Goal: Task Accomplishment & Management: Use online tool/utility

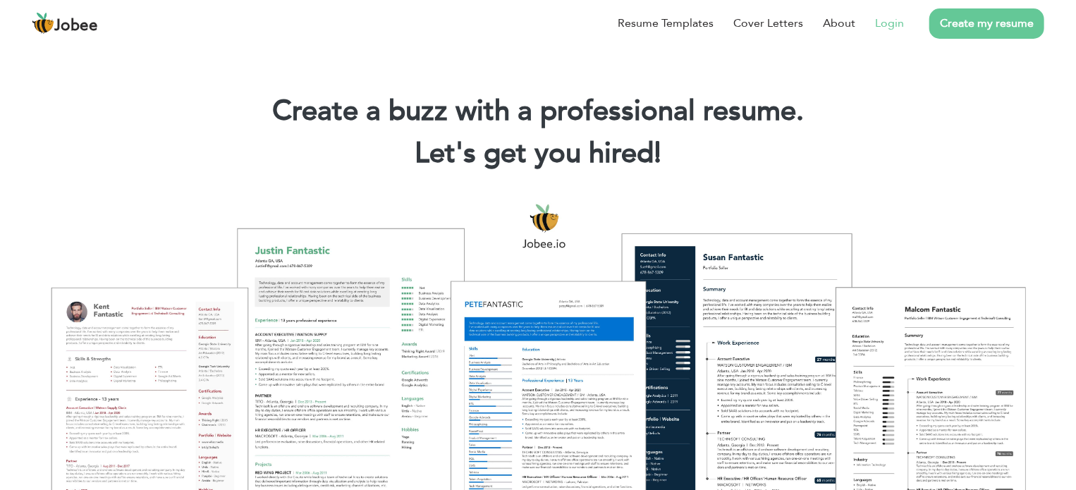
click at [892, 23] on link "Login" at bounding box center [889, 23] width 29 height 17
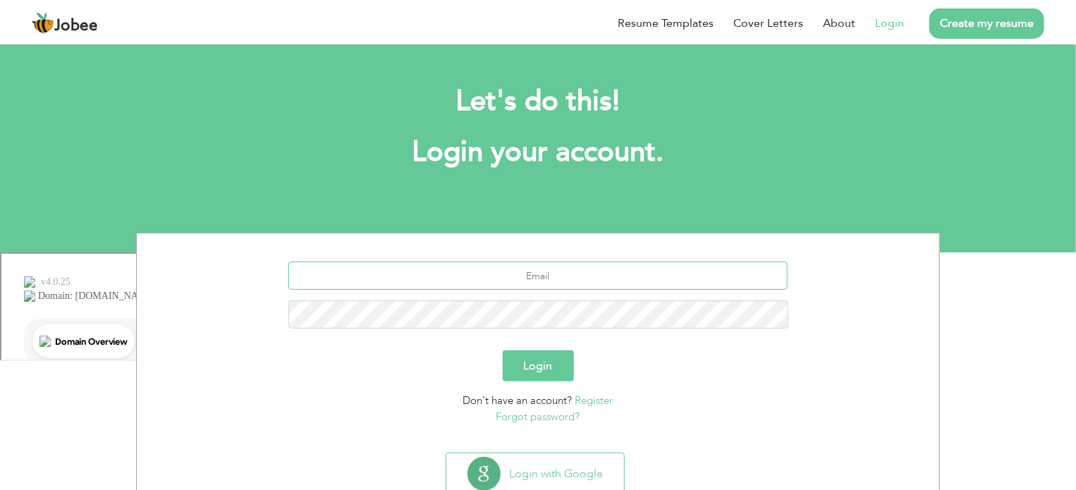
click at [527, 276] on input "text" at bounding box center [538, 276] width 500 height 28
type input "[EMAIL_ADDRESS][DOMAIN_NAME]"
click at [541, 355] on button "Login" at bounding box center [538, 365] width 71 height 31
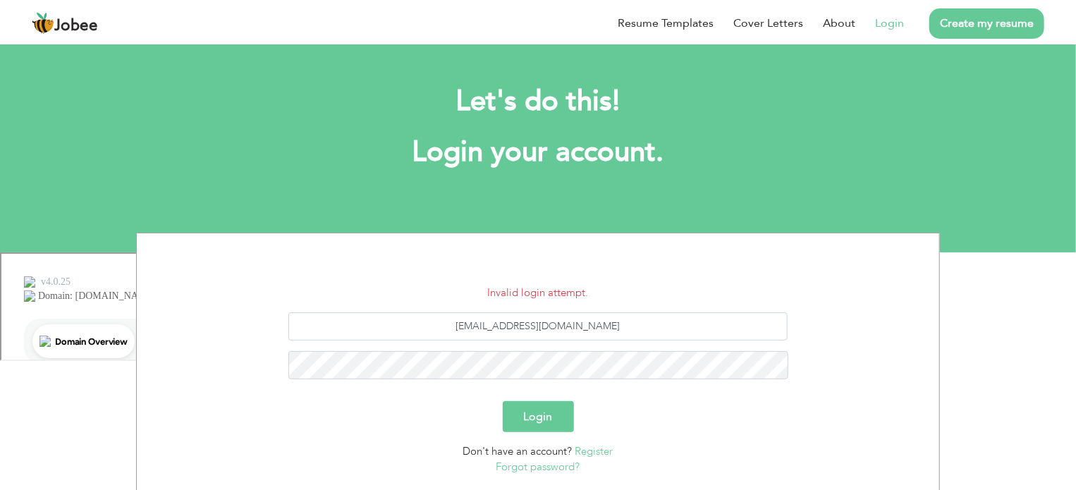
click at [557, 412] on button "Login" at bounding box center [538, 416] width 71 height 31
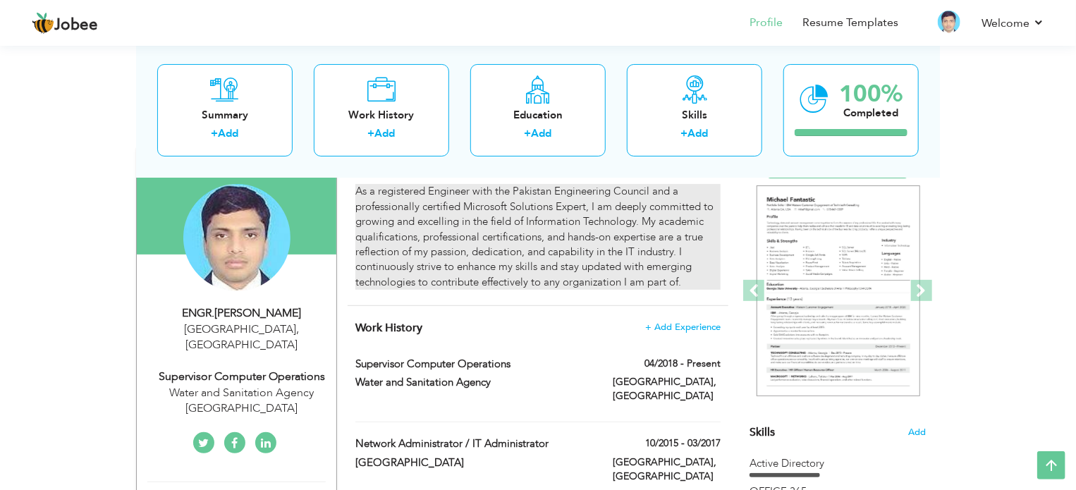
scroll to position [85, 0]
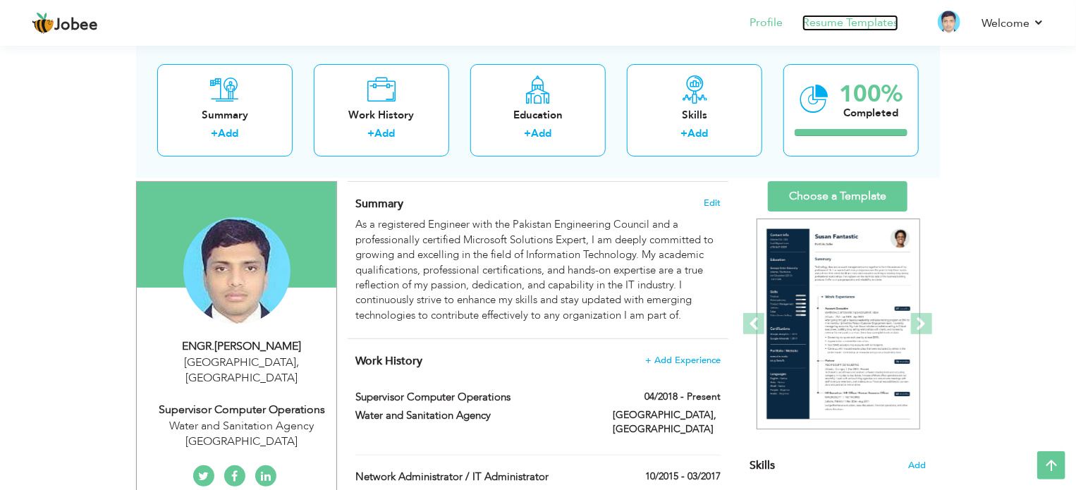
click at [876, 19] on link "Resume Templates" at bounding box center [850, 23] width 96 height 16
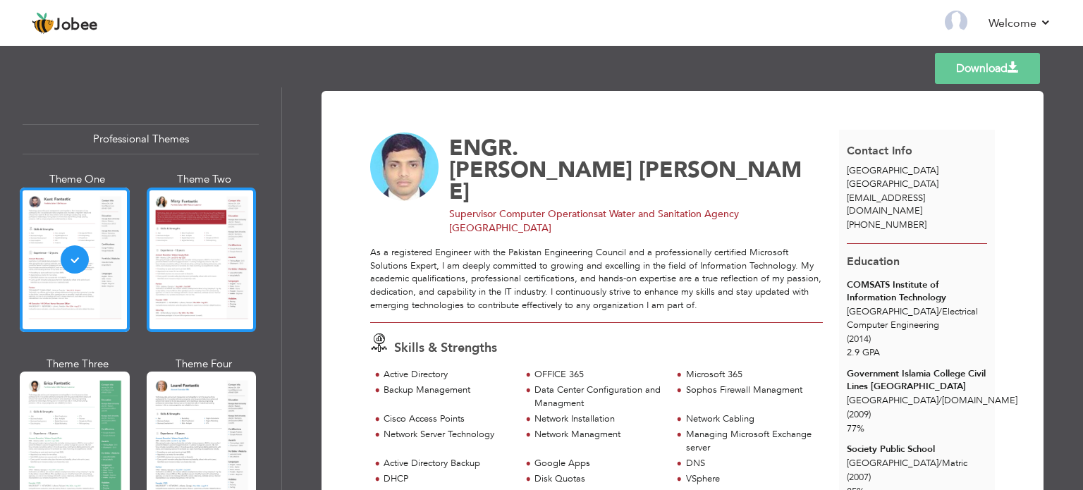
scroll to position [141, 0]
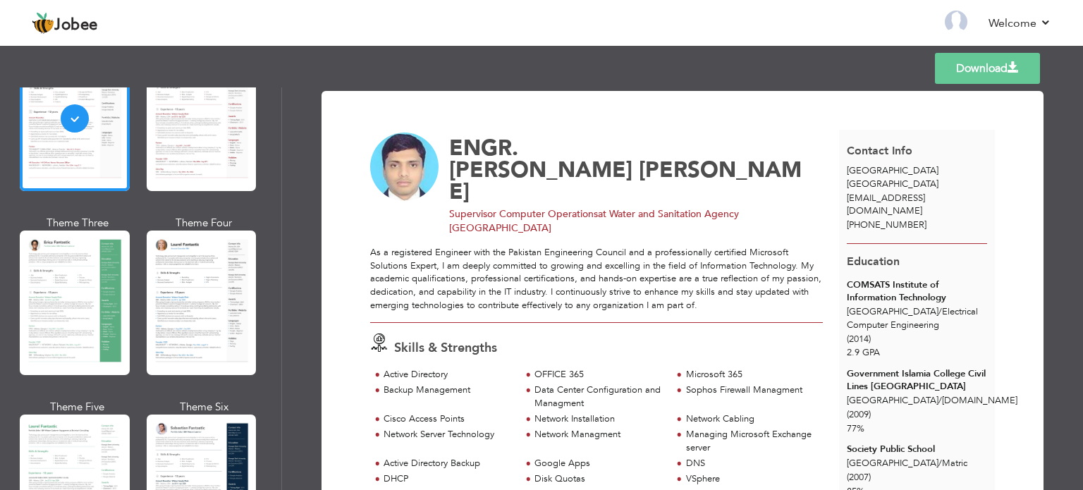
click at [187, 320] on div at bounding box center [202, 303] width 110 height 145
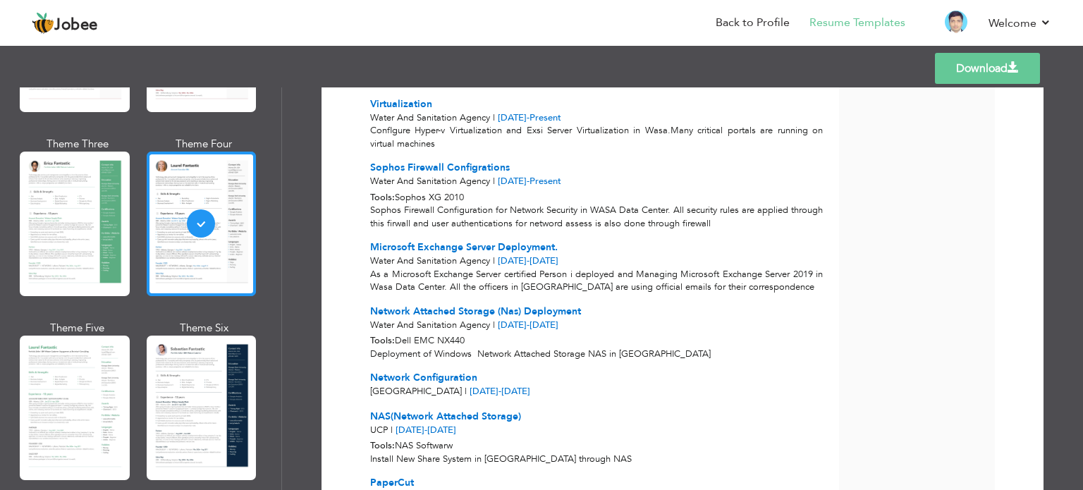
scroll to position [352, 0]
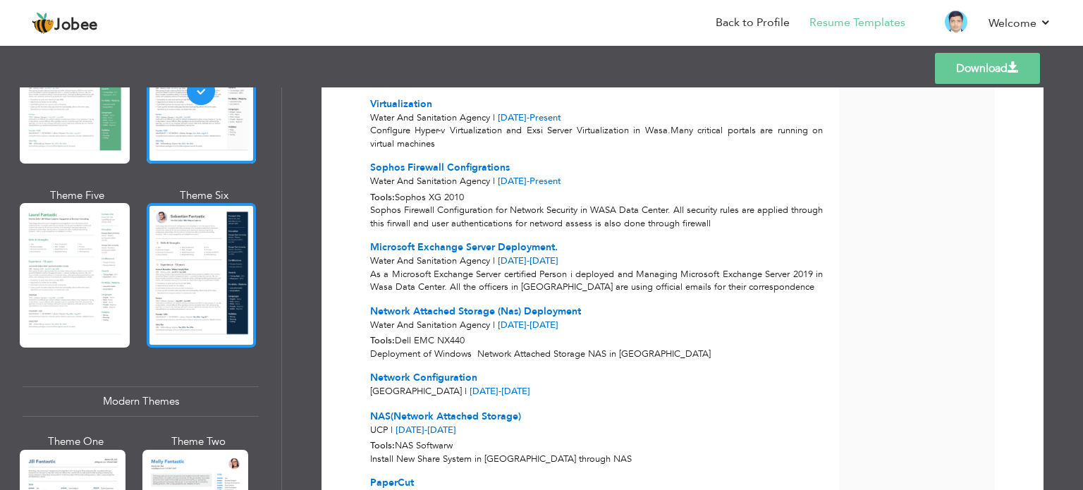
click at [205, 290] on div at bounding box center [202, 275] width 110 height 145
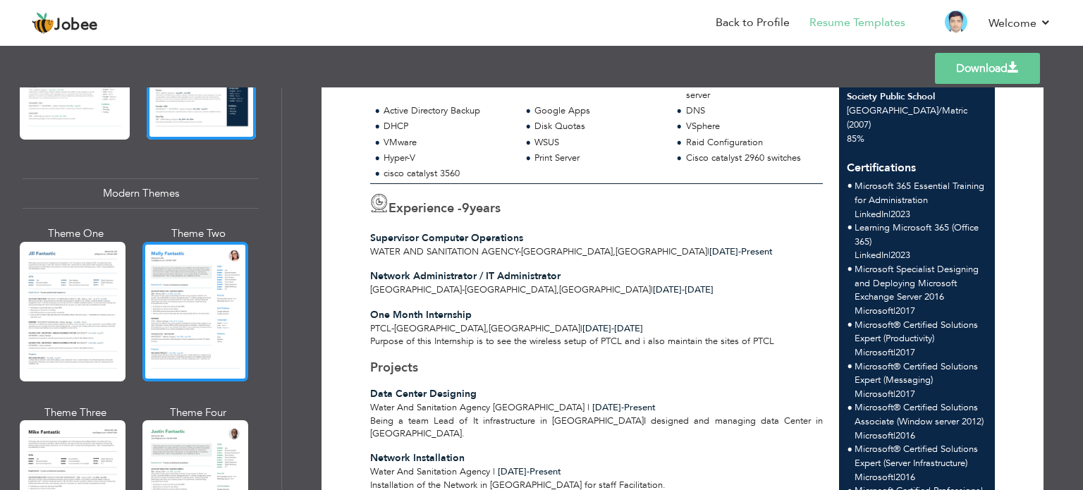
scroll to position [564, 0]
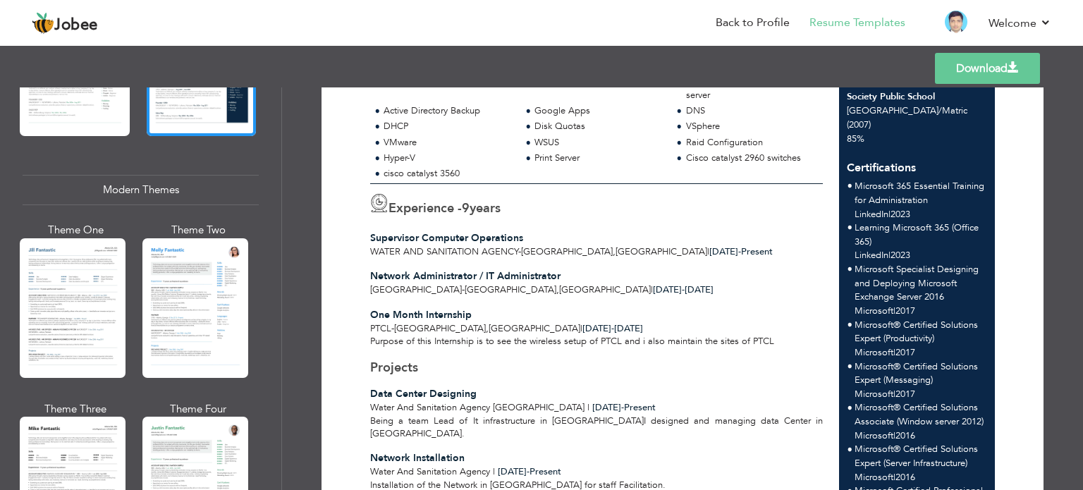
click at [135, 321] on div "Theme One Theme Two Theme Three Theme Four" at bounding box center [137, 401] width 228 height 357
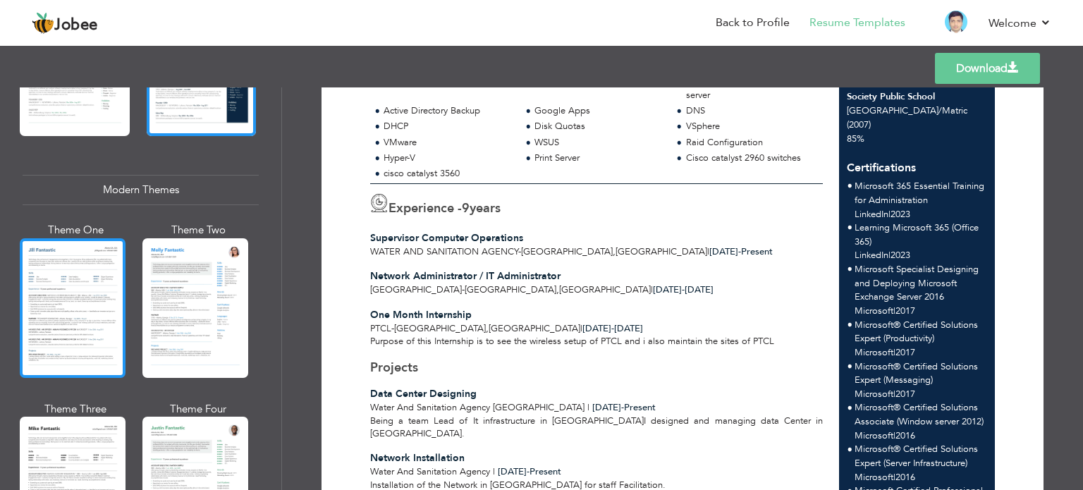
click at [78, 318] on div at bounding box center [73, 308] width 106 height 140
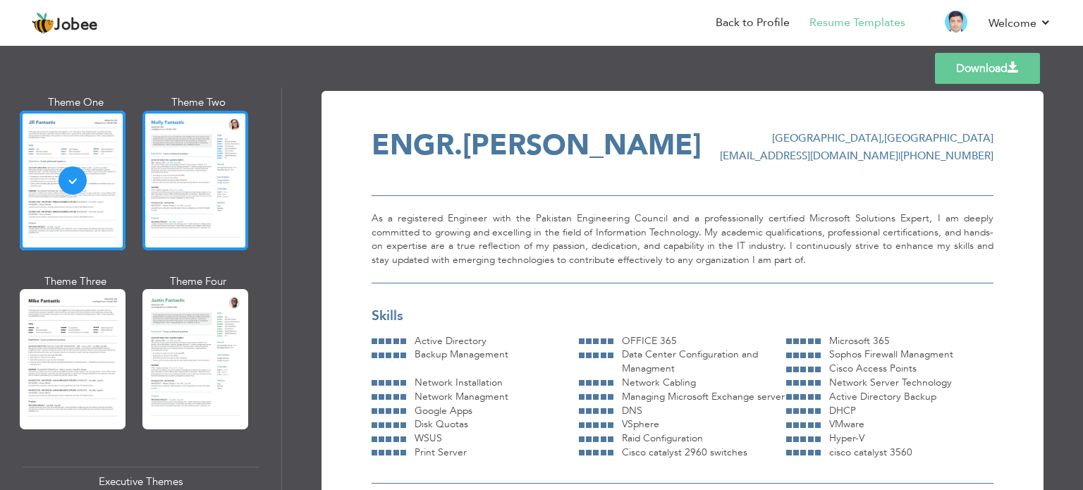
scroll to position [775, 0]
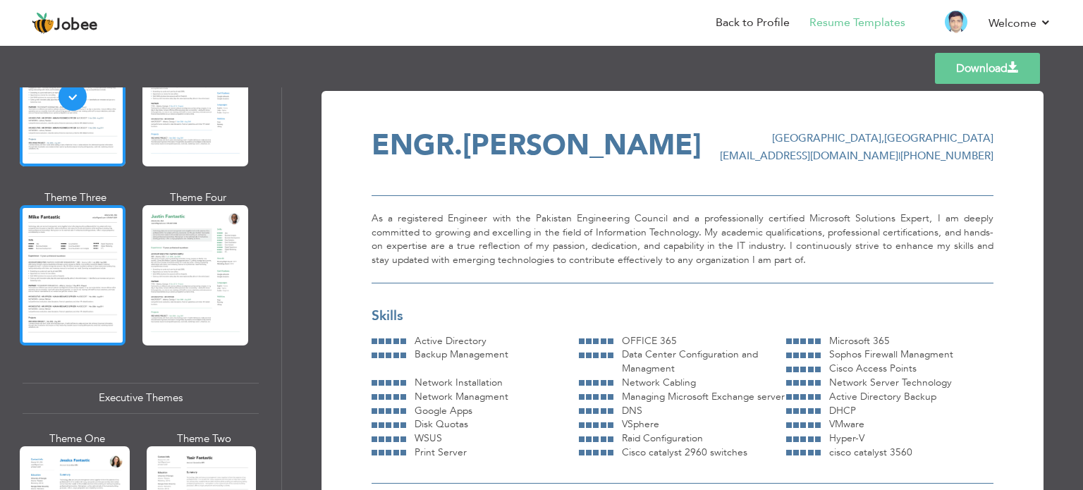
click at [67, 259] on div at bounding box center [73, 275] width 106 height 140
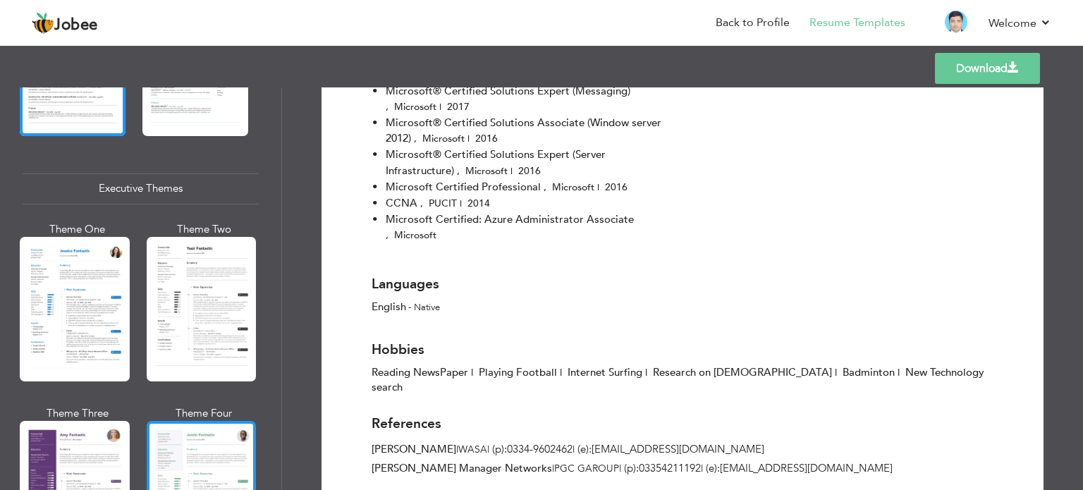
scroll to position [1128, 0]
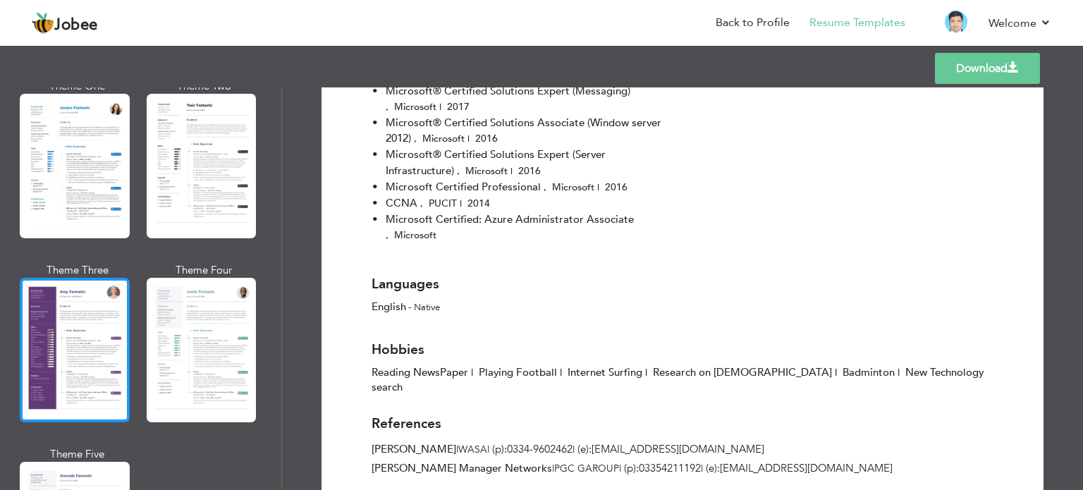
click at [92, 352] on div at bounding box center [75, 350] width 110 height 145
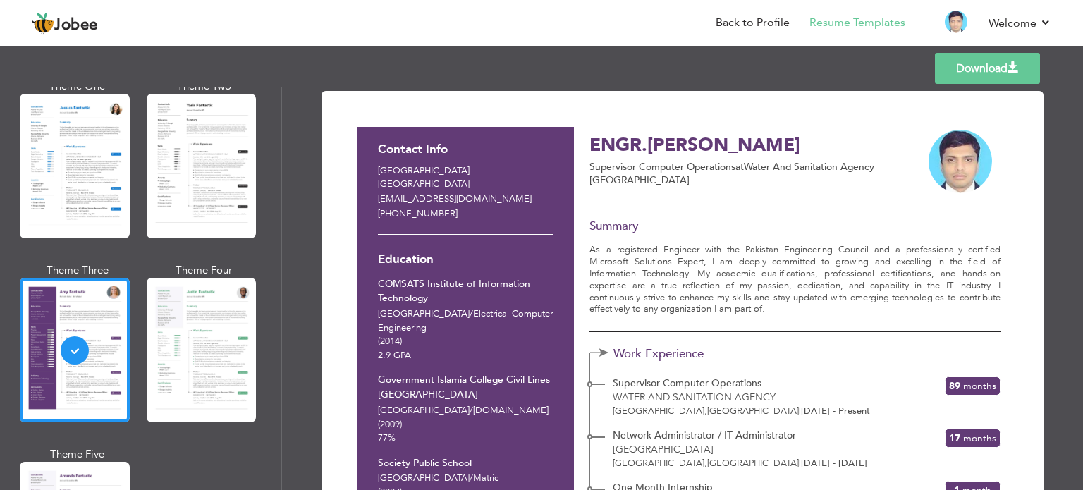
scroll to position [564, 0]
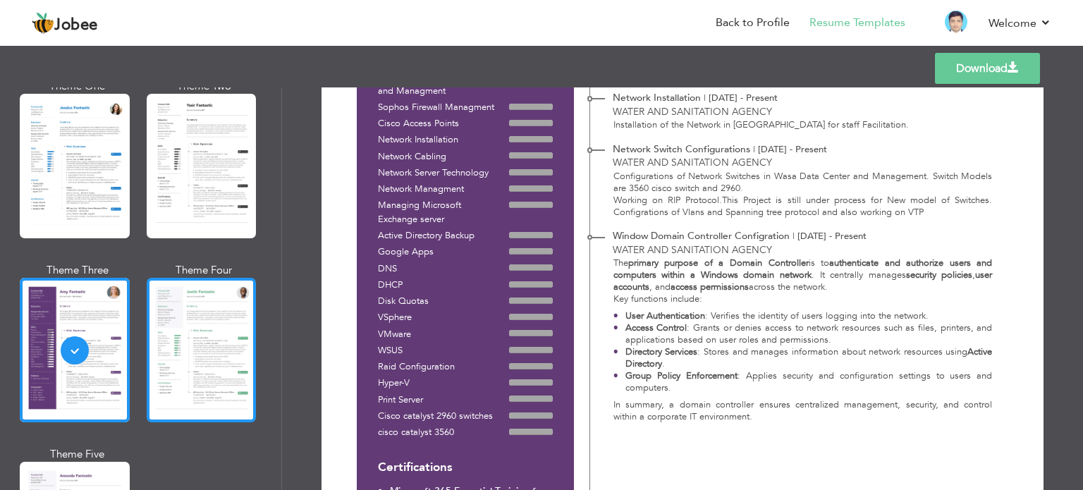
click at [220, 345] on div at bounding box center [202, 350] width 110 height 145
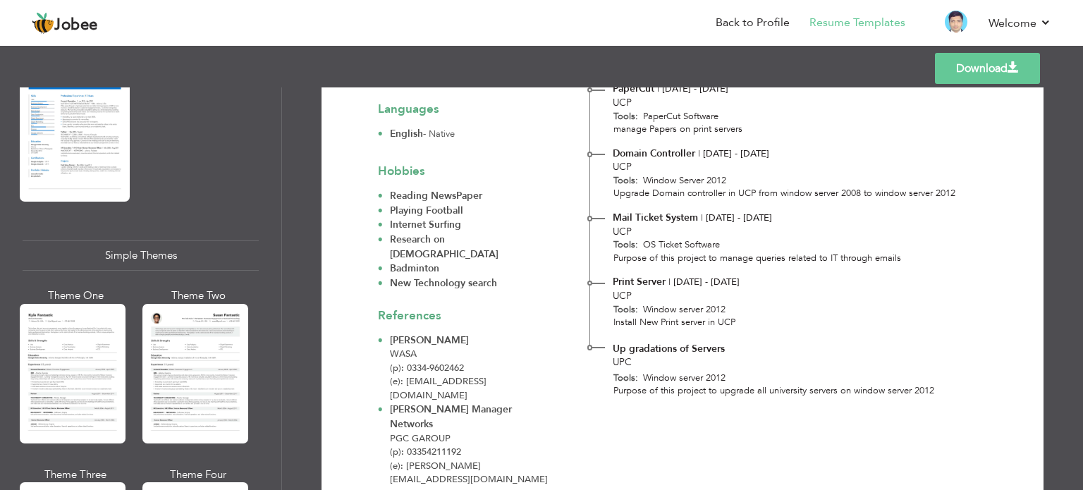
scroll to position [2474, 0]
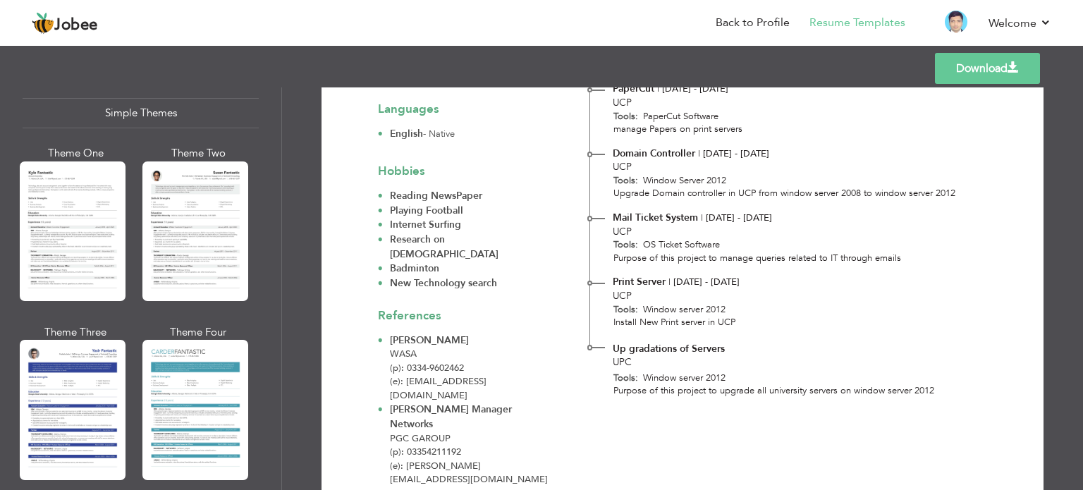
click at [223, 388] on div at bounding box center [195, 410] width 106 height 140
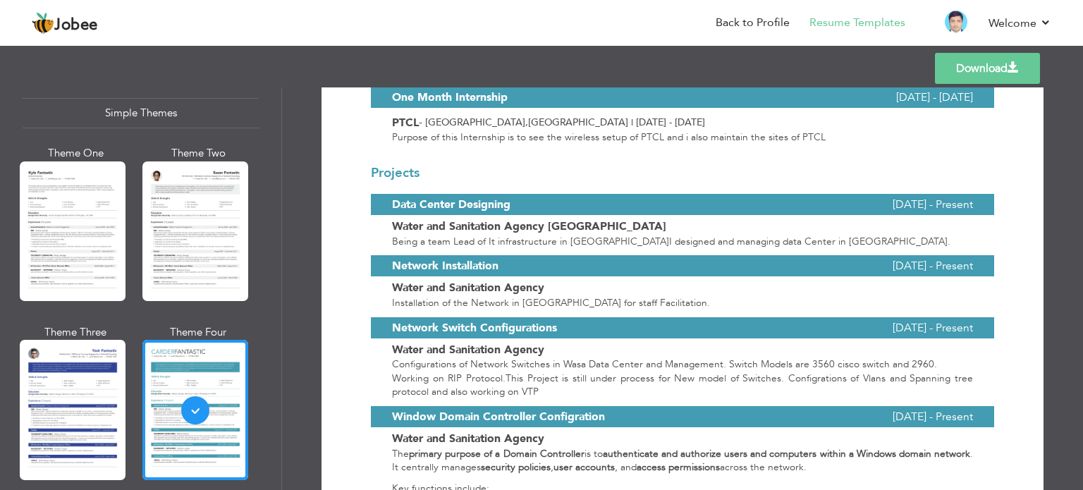
scroll to position [634, 0]
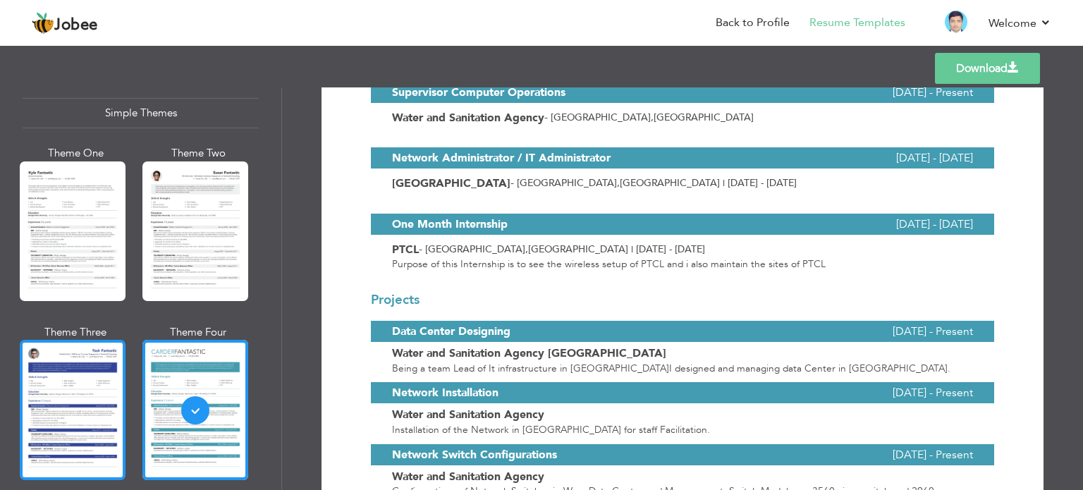
click at [50, 389] on div at bounding box center [73, 410] width 106 height 140
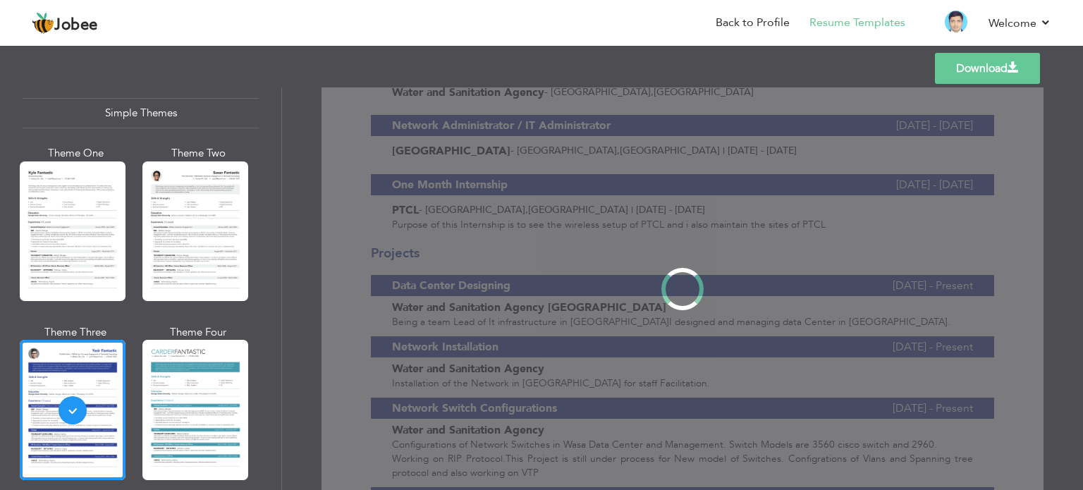
scroll to position [0, 0]
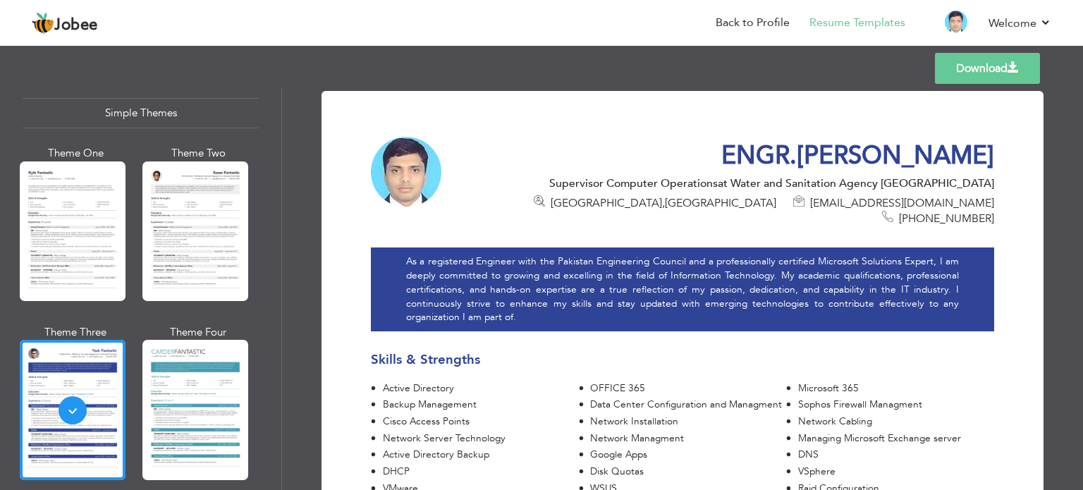
click at [203, 221] on div at bounding box center [195, 231] width 106 height 140
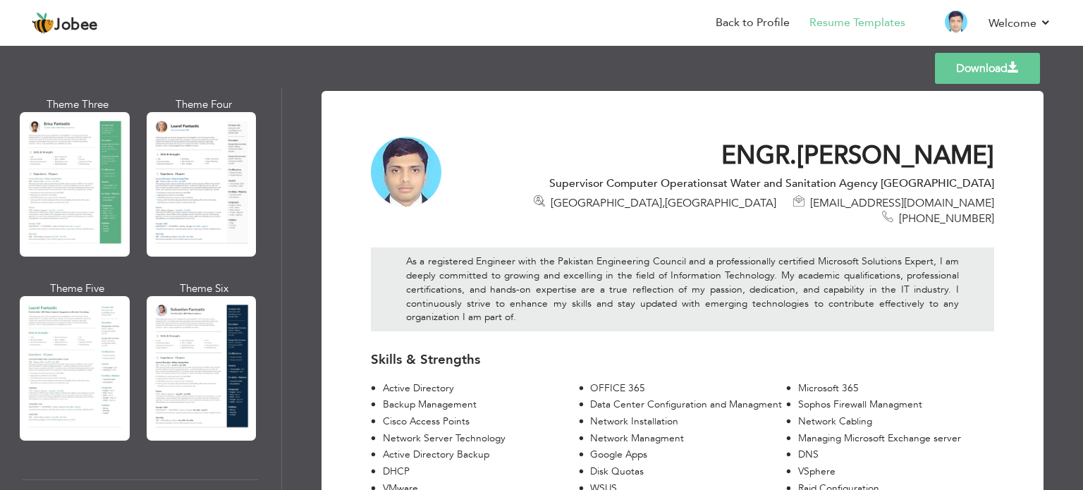
scroll to position [429, 0]
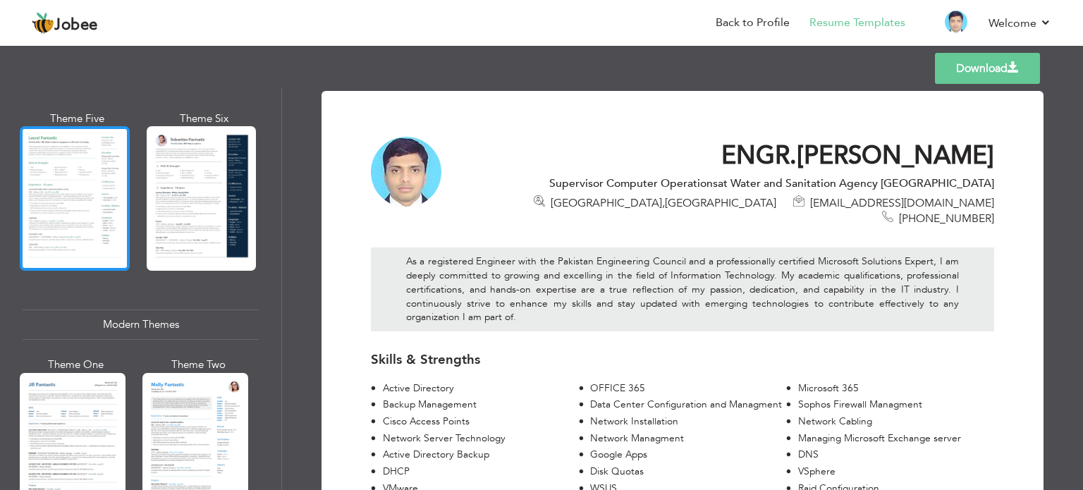
click at [51, 197] on div at bounding box center [75, 198] width 110 height 145
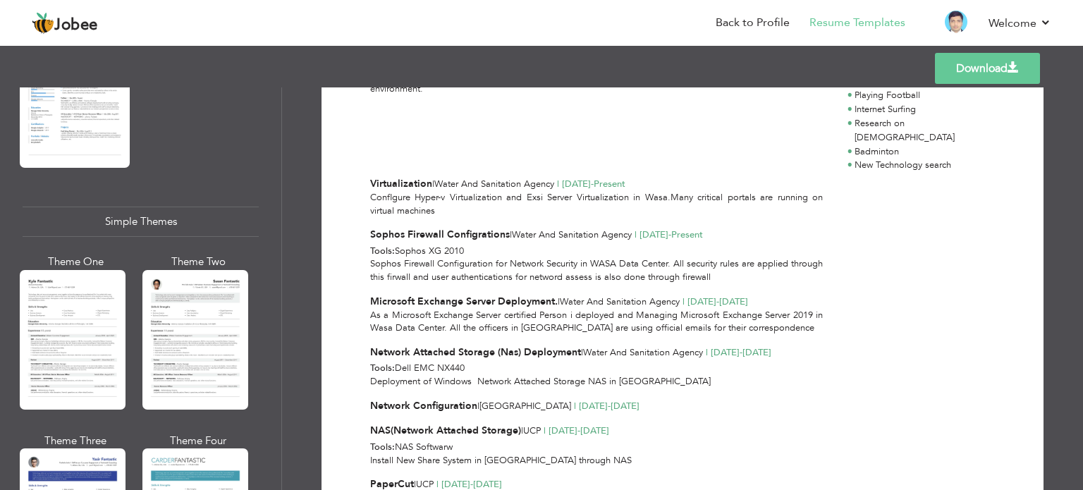
scroll to position [2474, 0]
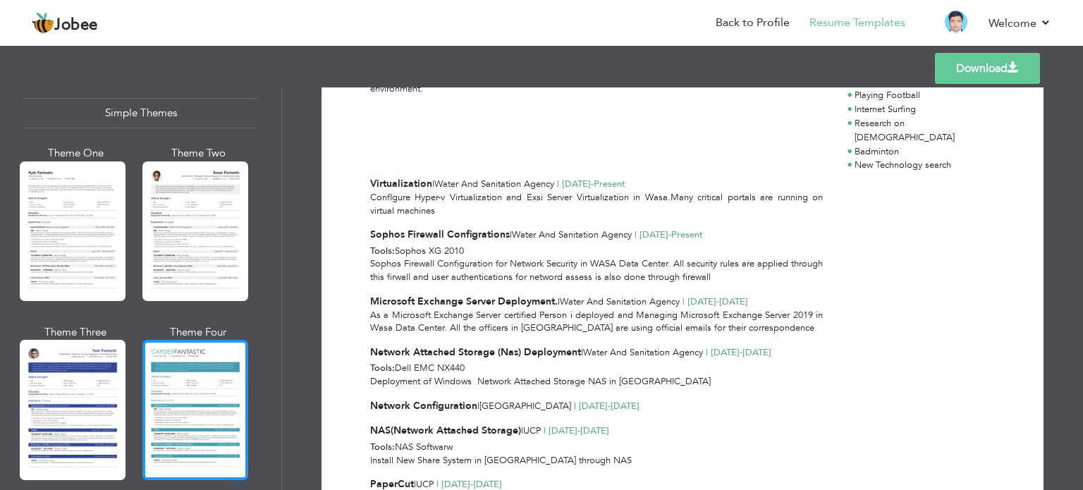
click at [198, 380] on div at bounding box center [195, 410] width 106 height 140
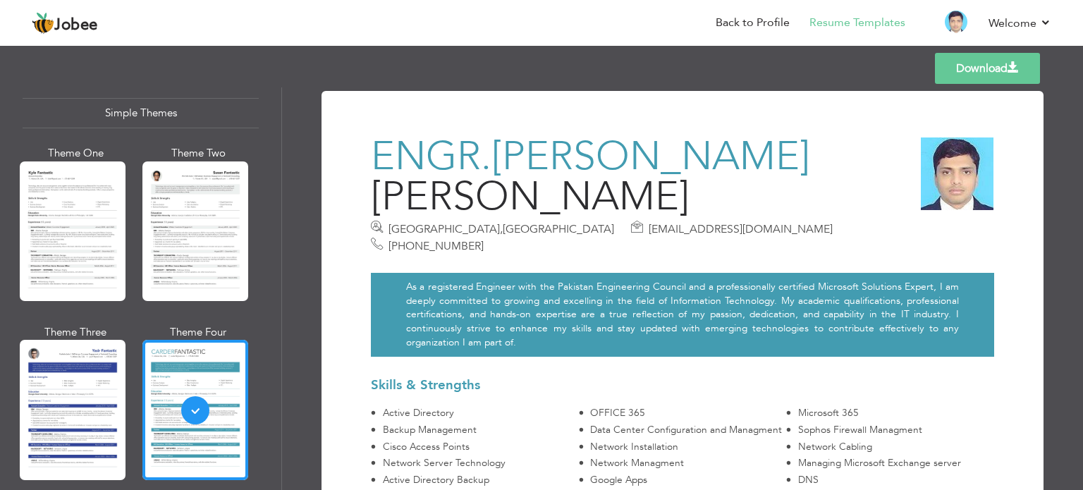
scroll to position [2262, 0]
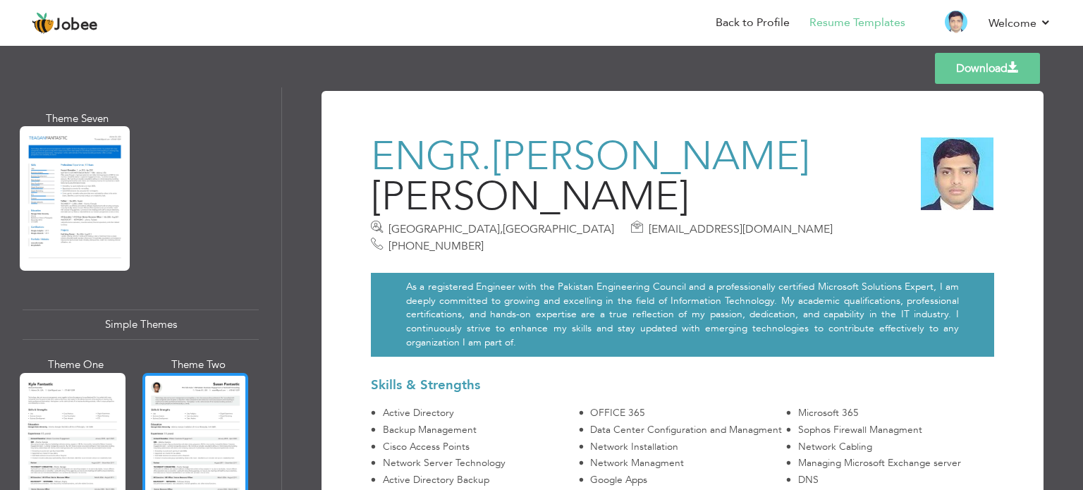
click at [180, 414] on div at bounding box center [195, 443] width 106 height 140
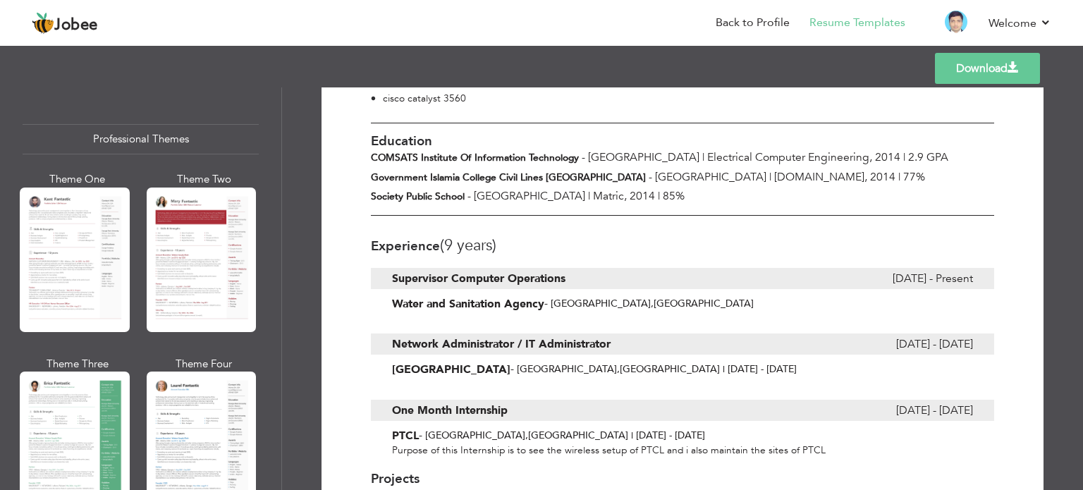
scroll to position [634, 0]
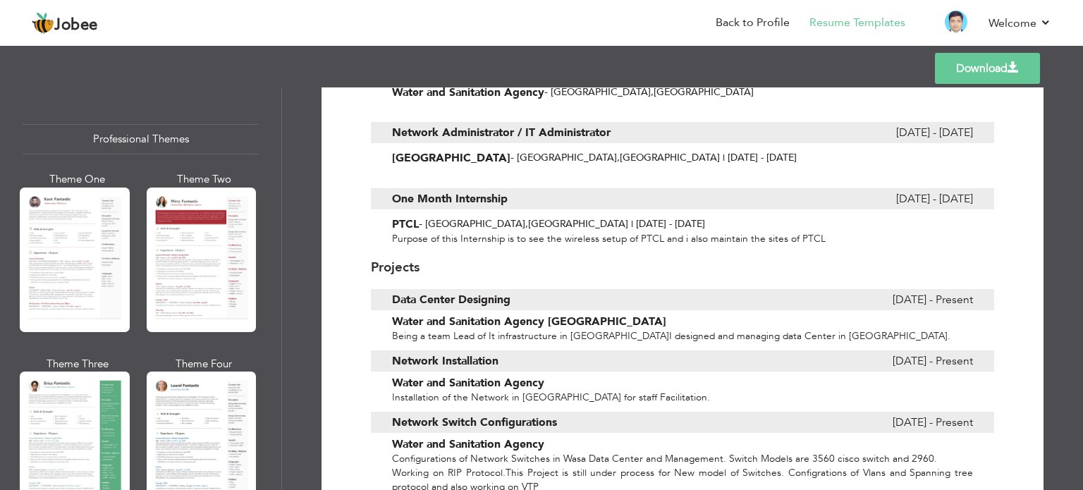
drag, startPoint x: 835, startPoint y: 336, endPoint x: 897, endPoint y: 487, distance: 163.4
click at [844, 355] on div "April 2018 - Present" at bounding box center [876, 360] width 194 height 21
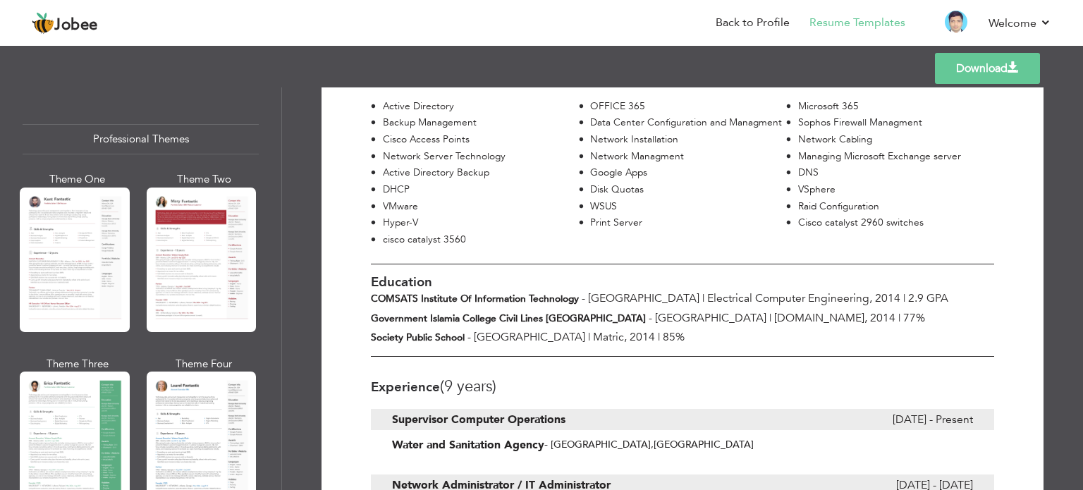
scroll to position [0, 0]
